Goal: Check status: Check status

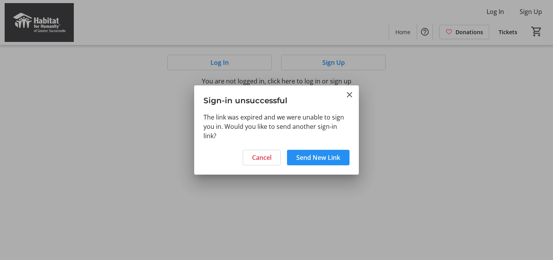
click at [323, 162] on span at bounding box center [318, 157] width 62 height 19
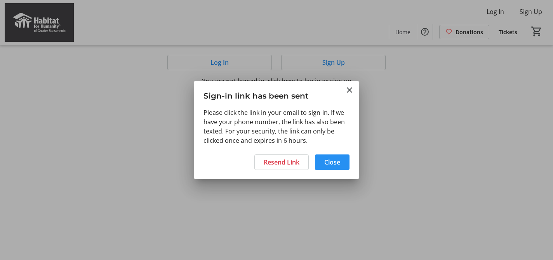
click at [332, 162] on span "Close" at bounding box center [332, 162] width 16 height 9
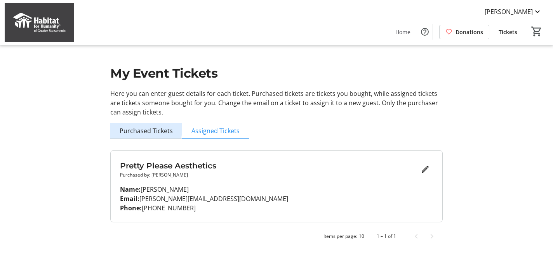
click at [124, 128] on span "Purchased Tickets" at bounding box center [146, 131] width 53 height 6
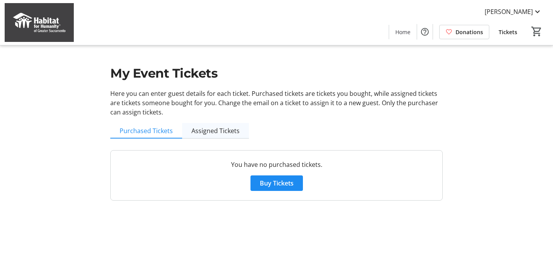
click at [213, 134] on span "Assigned Tickets" at bounding box center [215, 131] width 48 height 6
